Goal: Navigation & Orientation: Go to known website

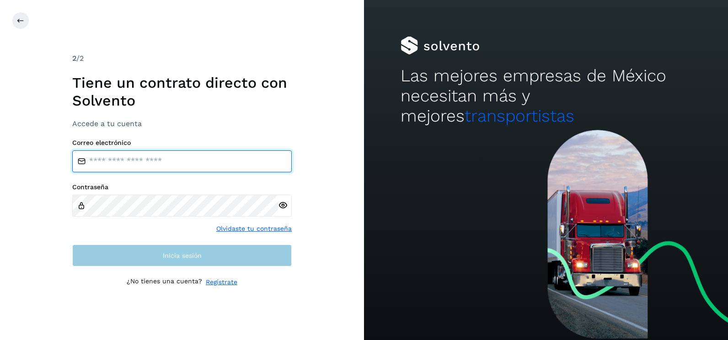
type input "**********"
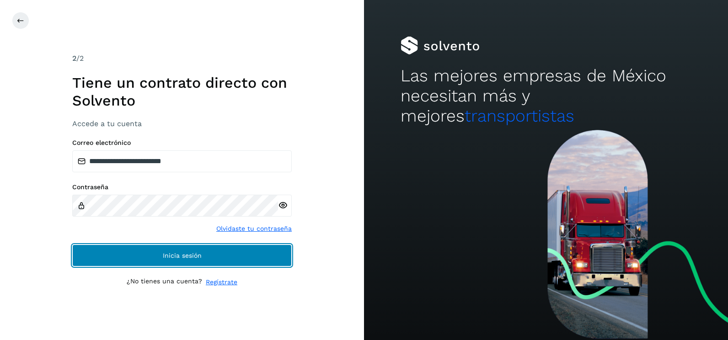
click at [274, 257] on button "Inicia sesión" at bounding box center [181, 255] width 219 height 22
